Goal: Task Accomplishment & Management: Manage account settings

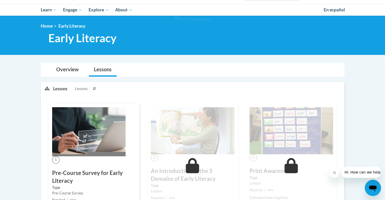
scroll to position [106, 0]
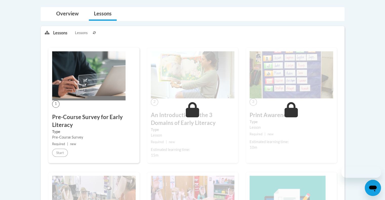
scroll to position [106, 0]
click at [80, 89] on img at bounding box center [88, 75] width 73 height 49
click at [99, 63] on img at bounding box center [88, 75] width 73 height 49
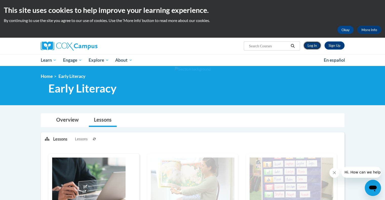
click at [315, 47] on link "Log In" at bounding box center [312, 46] width 17 height 8
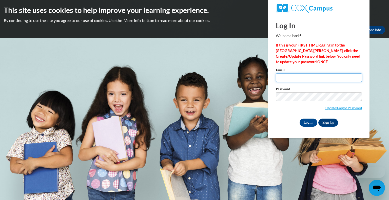
type input "pchurch@kusd.edu"
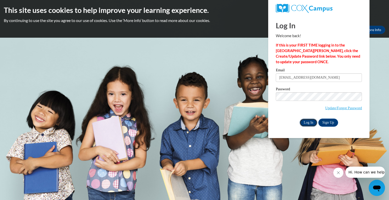
click at [311, 120] on input "Log In" at bounding box center [309, 123] width 18 height 8
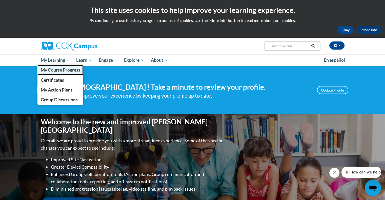
click at [64, 71] on span "My Course Progress" at bounding box center [61, 69] width 40 height 5
